Goal: Check status: Check status

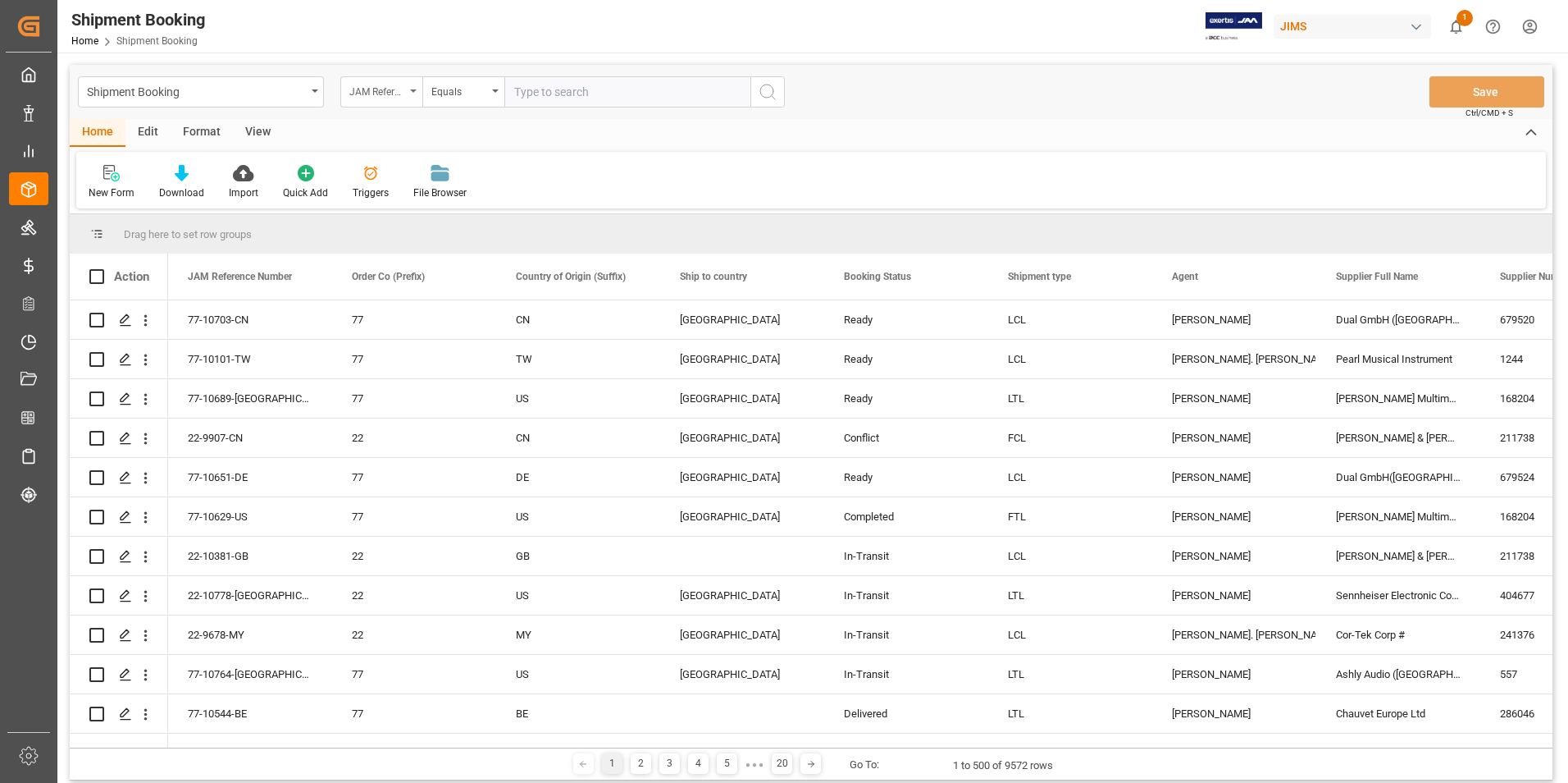
click at [404, 93] on div "JAM Reference Number" at bounding box center [378, 89] width 56 height 19
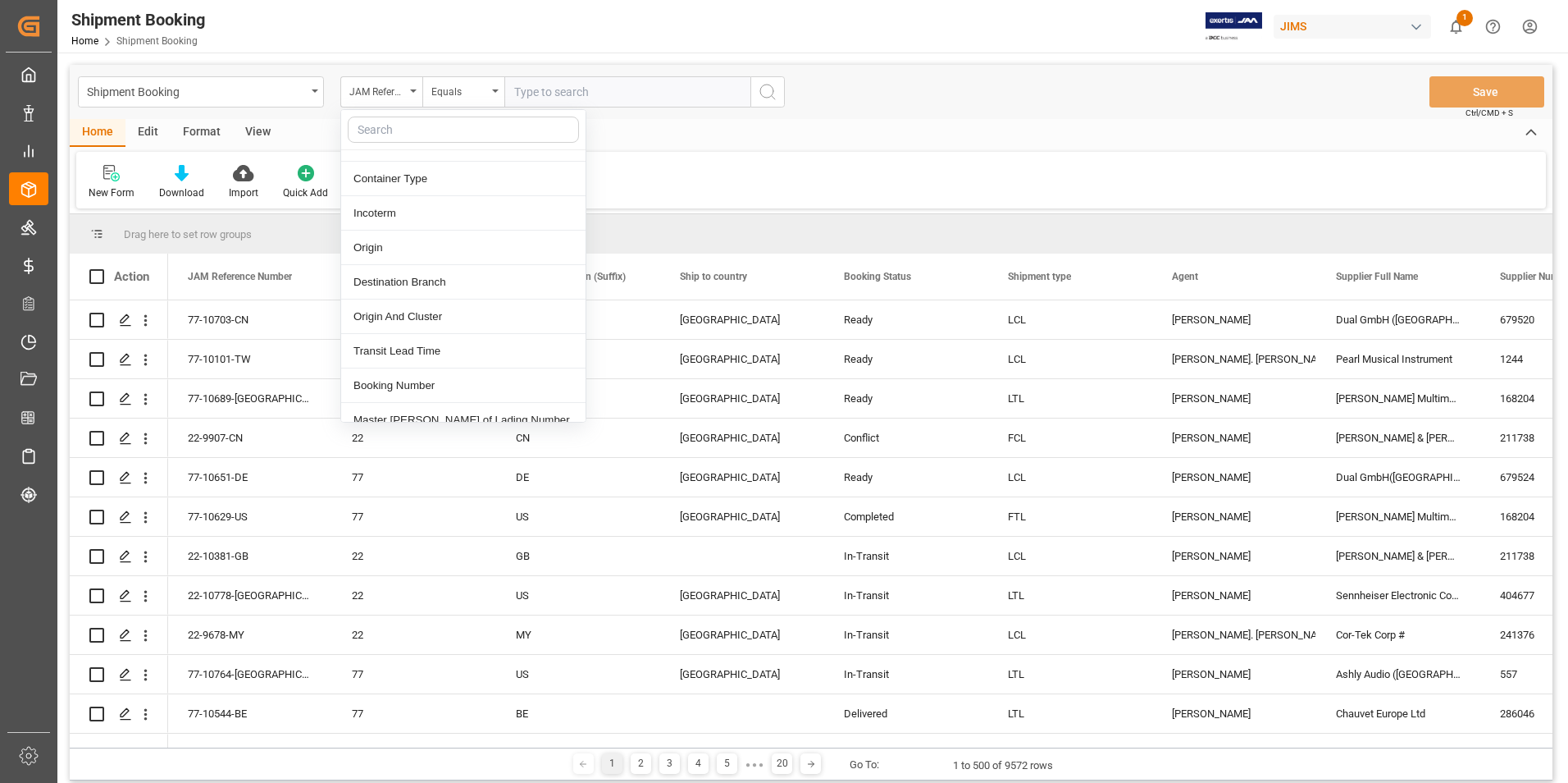
scroll to position [656, 0]
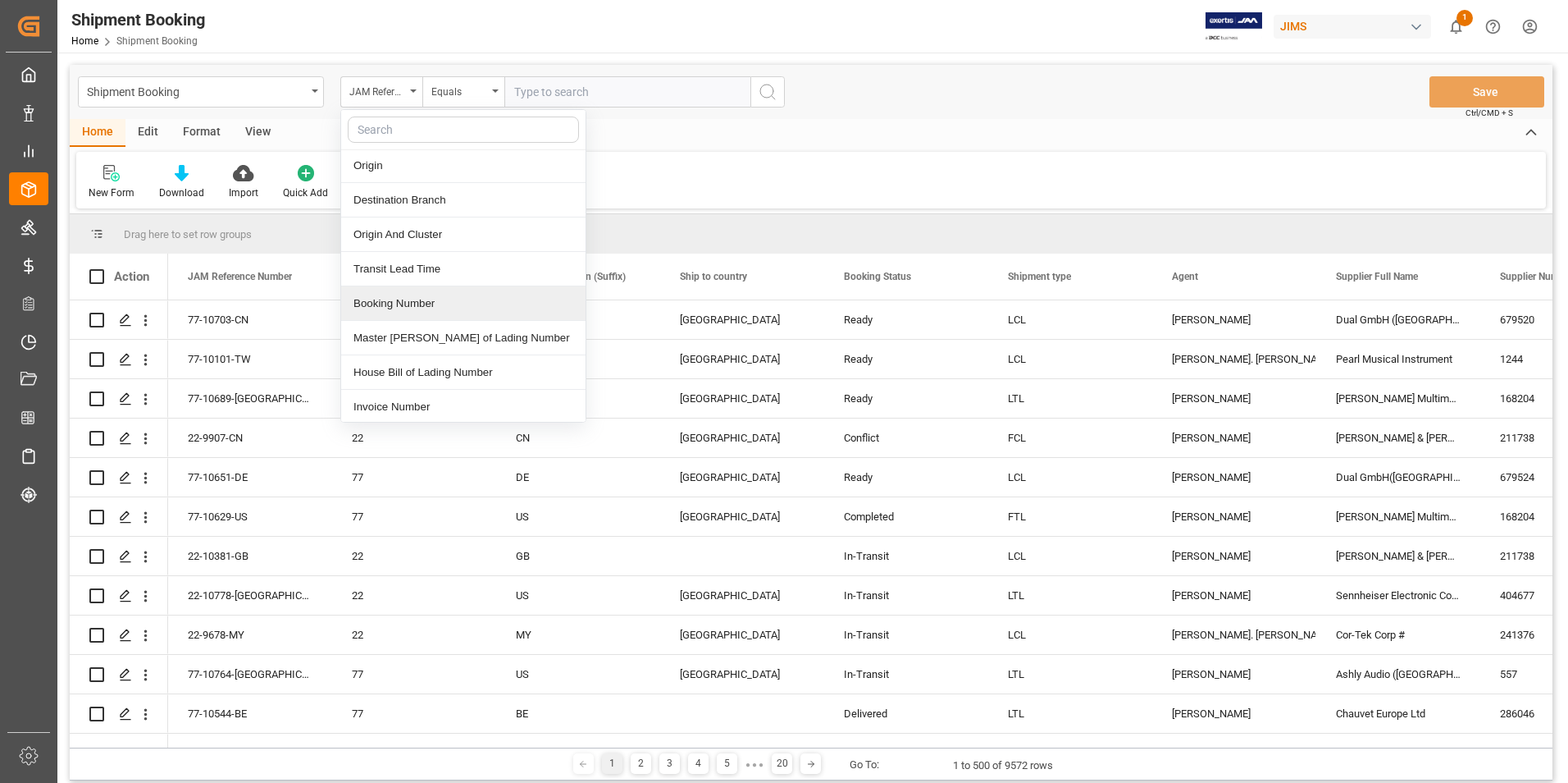
click at [427, 302] on div "Booking Number" at bounding box center [463, 303] width 244 height 35
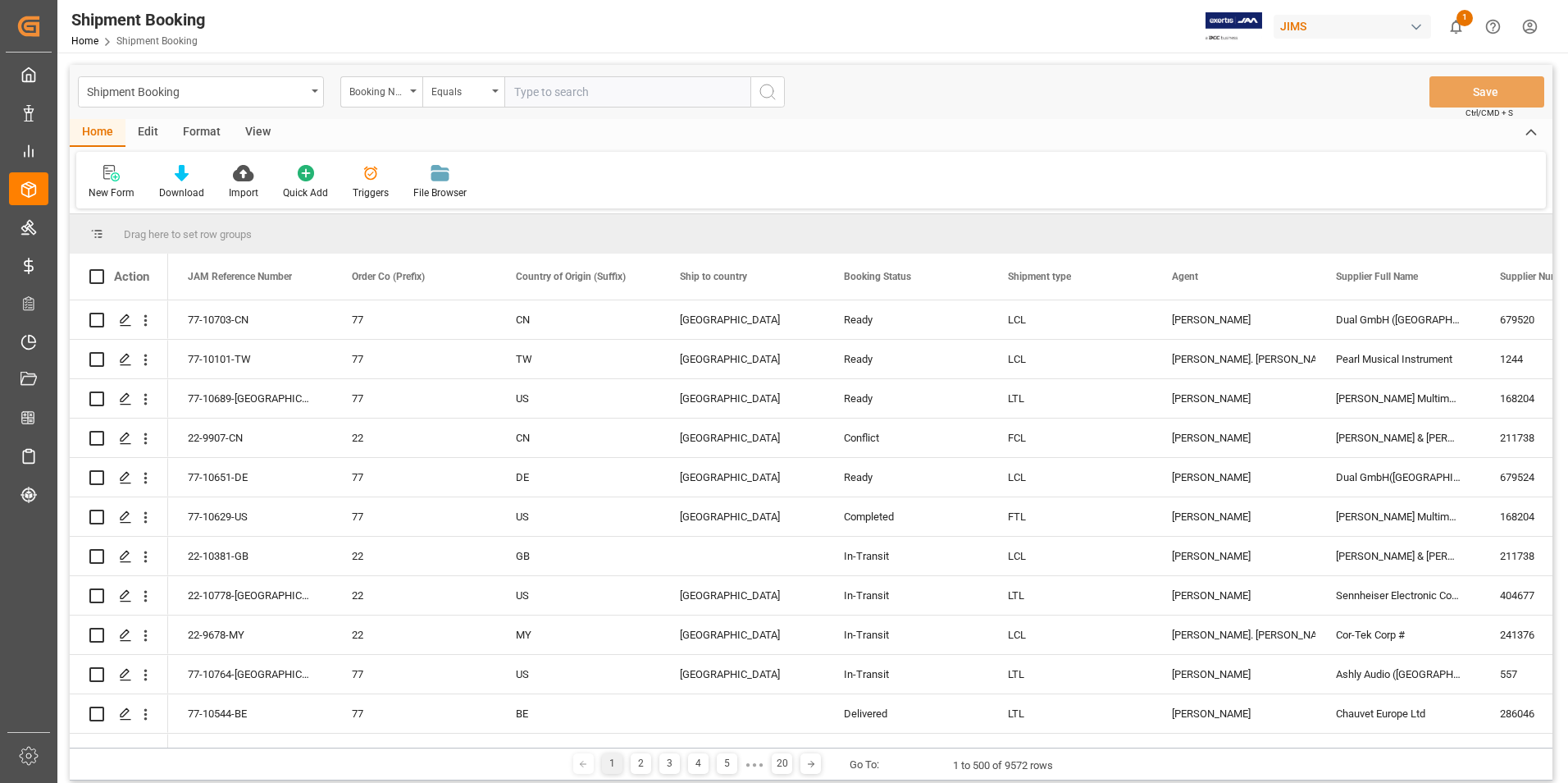
click at [539, 85] on input "text" at bounding box center [628, 91] width 246 height 31
paste input "3342381976"
type input "3342381976"
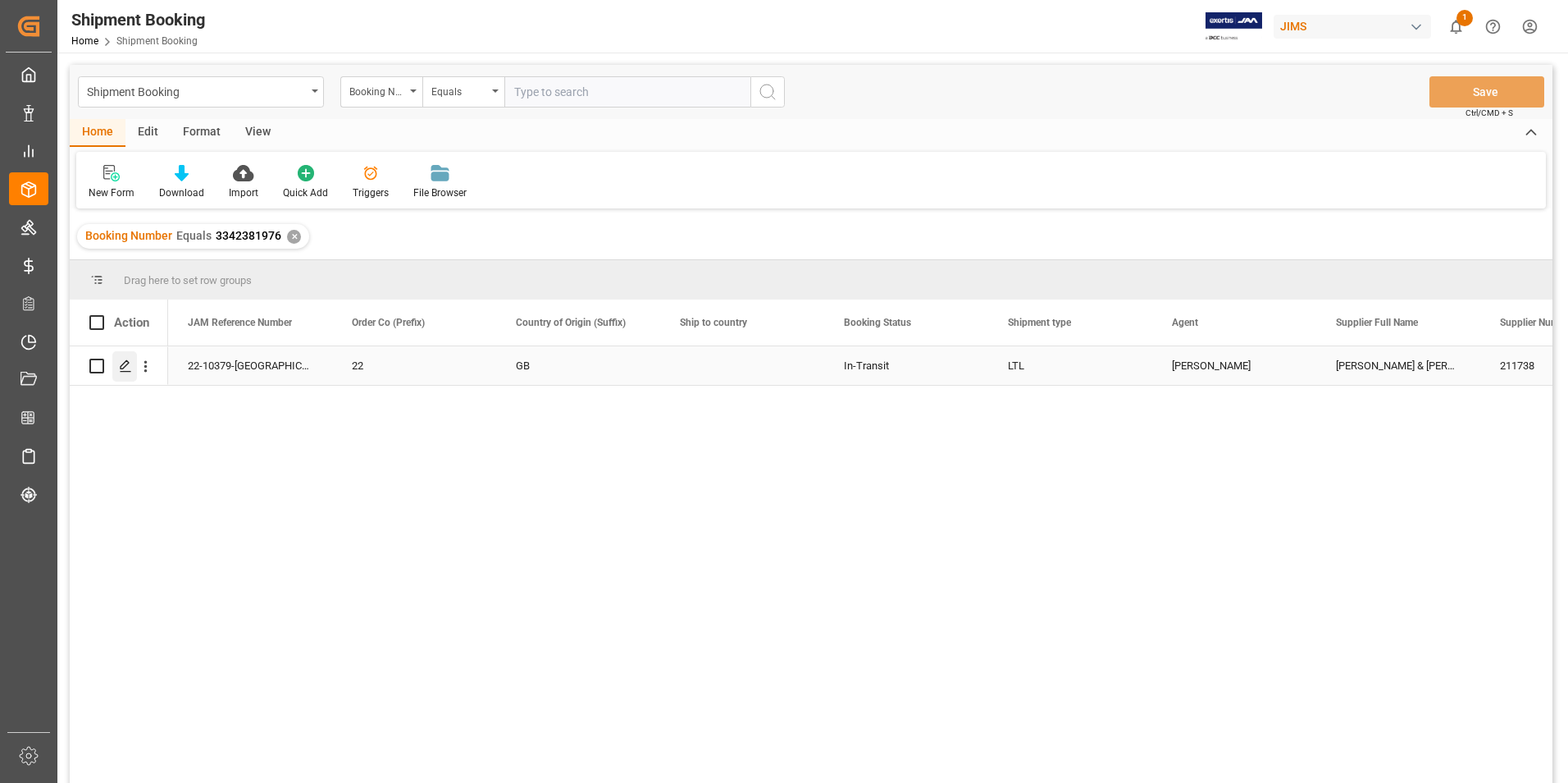
click at [120, 364] on icon "Press SPACE to select this row." at bounding box center [125, 366] width 13 height 13
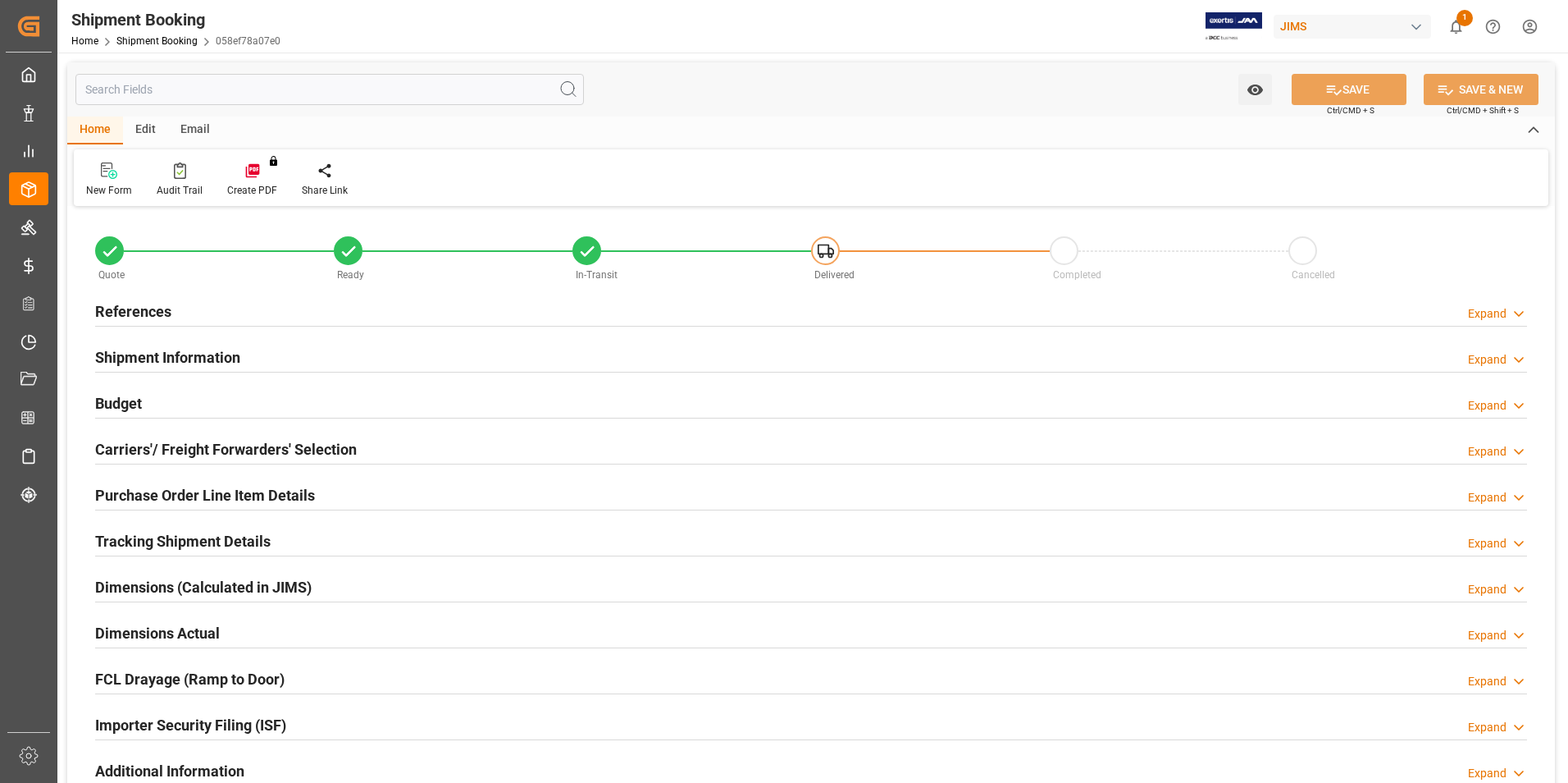
type input "0"
type input "[DATE] 18:34"
type input "[DATE]"
click at [136, 310] on h2 "References" at bounding box center [133, 311] width 77 height 22
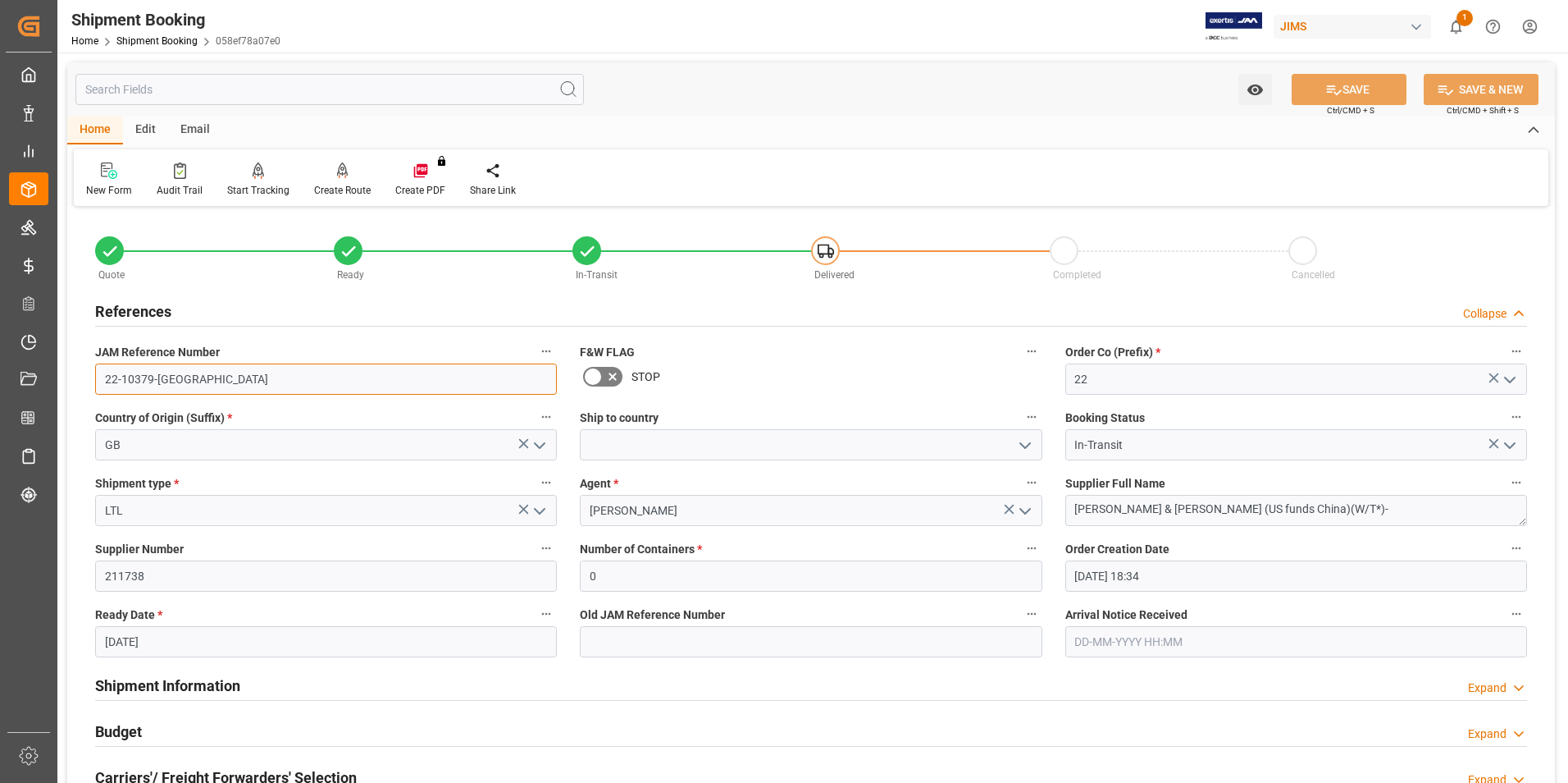
drag, startPoint x: 177, startPoint y: 380, endPoint x: 93, endPoint y: 367, distance: 85.0
click at [93, 367] on div "JAM Reference Number 22-10379-[GEOGRAPHIC_DATA]" at bounding box center [326, 368] width 485 height 66
